Goal: Use online tool/utility: Utilize a website feature to perform a specific function

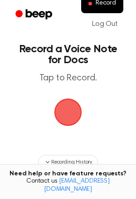
click at [76, 119] on span "button" at bounding box center [68, 112] width 34 height 34
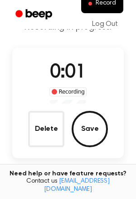
scroll to position [48, 0]
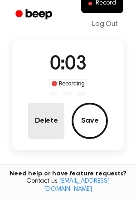
click at [50, 119] on button "Delete" at bounding box center [46, 121] width 36 height 36
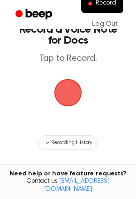
click at [67, 102] on span "button" at bounding box center [68, 93] width 40 height 40
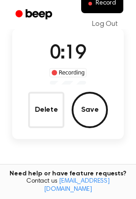
scroll to position [62, 0]
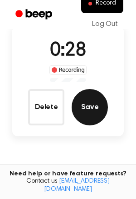
click at [73, 110] on button "Save" at bounding box center [90, 107] width 36 height 36
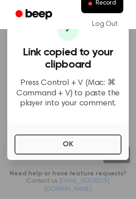
scroll to position [30, 0]
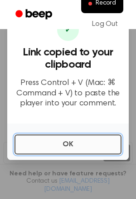
click at [70, 137] on button "OK" at bounding box center [68, 145] width 107 height 20
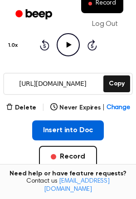
scroll to position [100, 0]
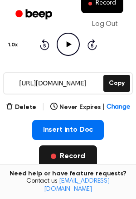
click at [71, 152] on button "Record" at bounding box center [68, 156] width 58 height 22
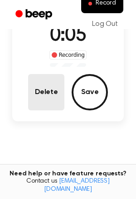
click at [55, 96] on button "Delete" at bounding box center [46, 92] width 36 height 36
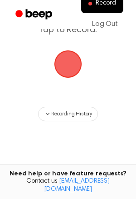
click at [68, 67] on span "button" at bounding box center [68, 64] width 34 height 34
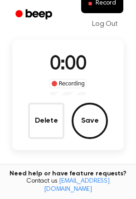
scroll to position [77, 0]
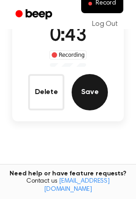
click at [100, 85] on button "Save" at bounding box center [90, 92] width 36 height 36
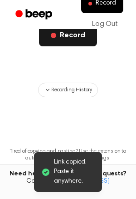
scroll to position [0, 0]
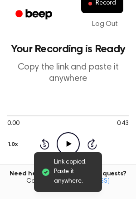
click at [65, 136] on icon "Play Audio" at bounding box center [68, 143] width 23 height 23
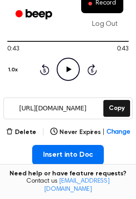
scroll to position [79, 0]
